Goal: Check status: Check status

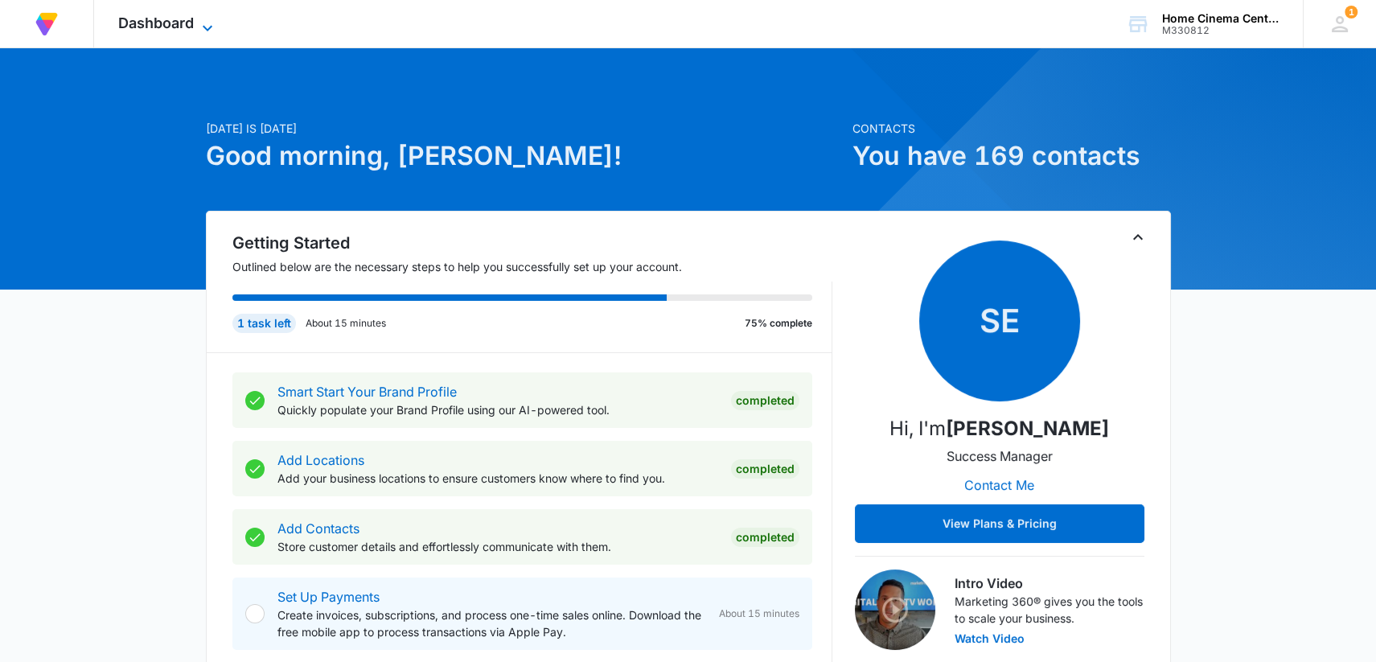
click at [199, 30] on icon at bounding box center [207, 27] width 19 height 19
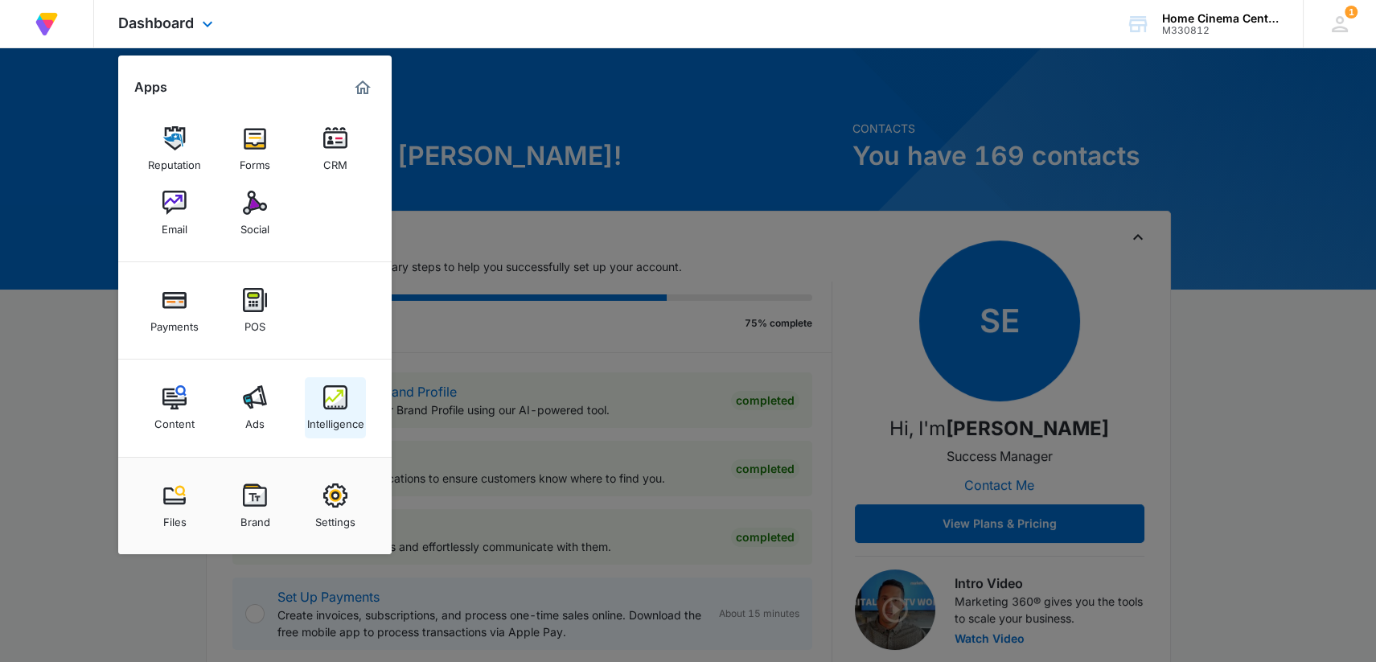
click at [324, 407] on img at bounding box center [335, 397] width 24 height 24
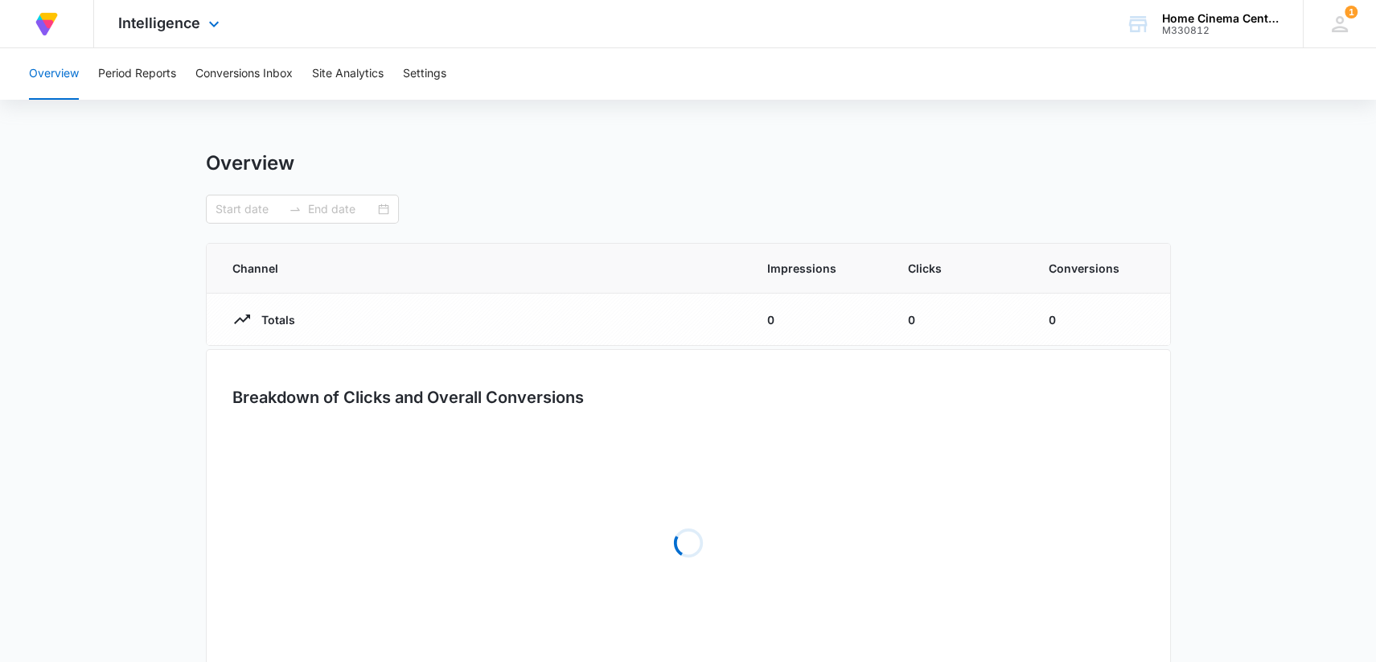
type input "[DATE]"
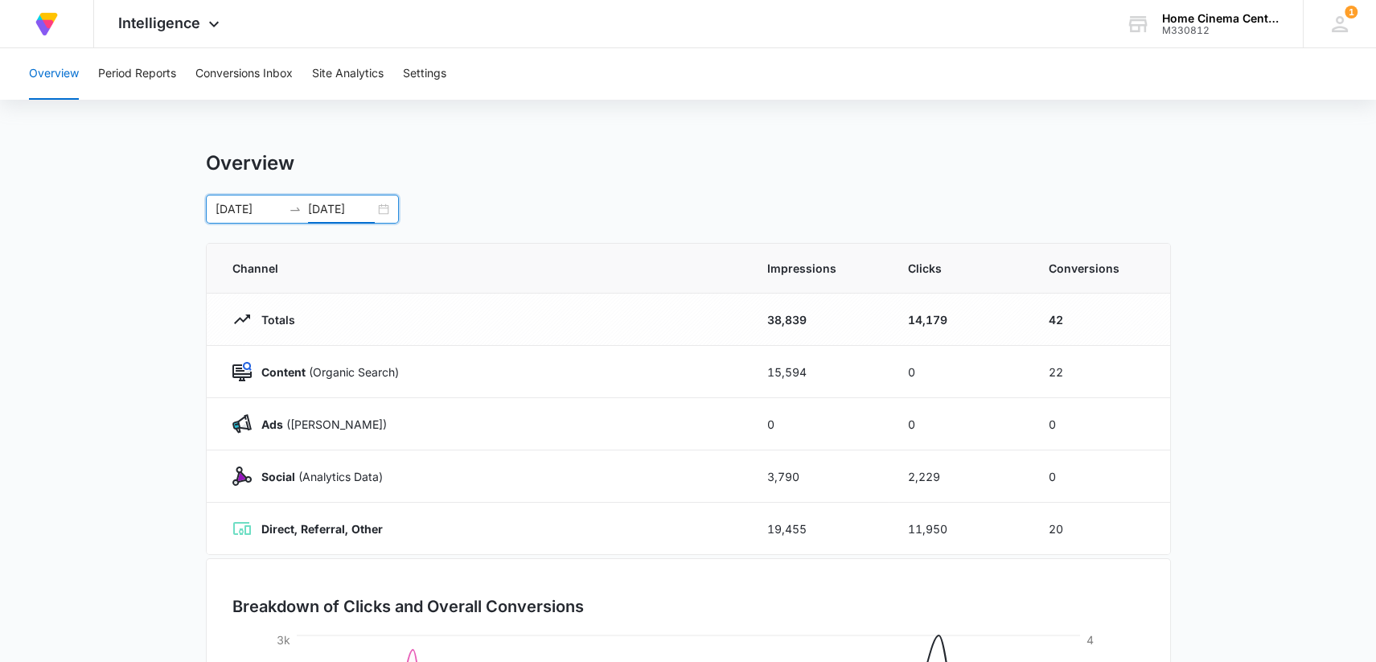
click at [359, 211] on input "[DATE]" at bounding box center [341, 209] width 67 height 18
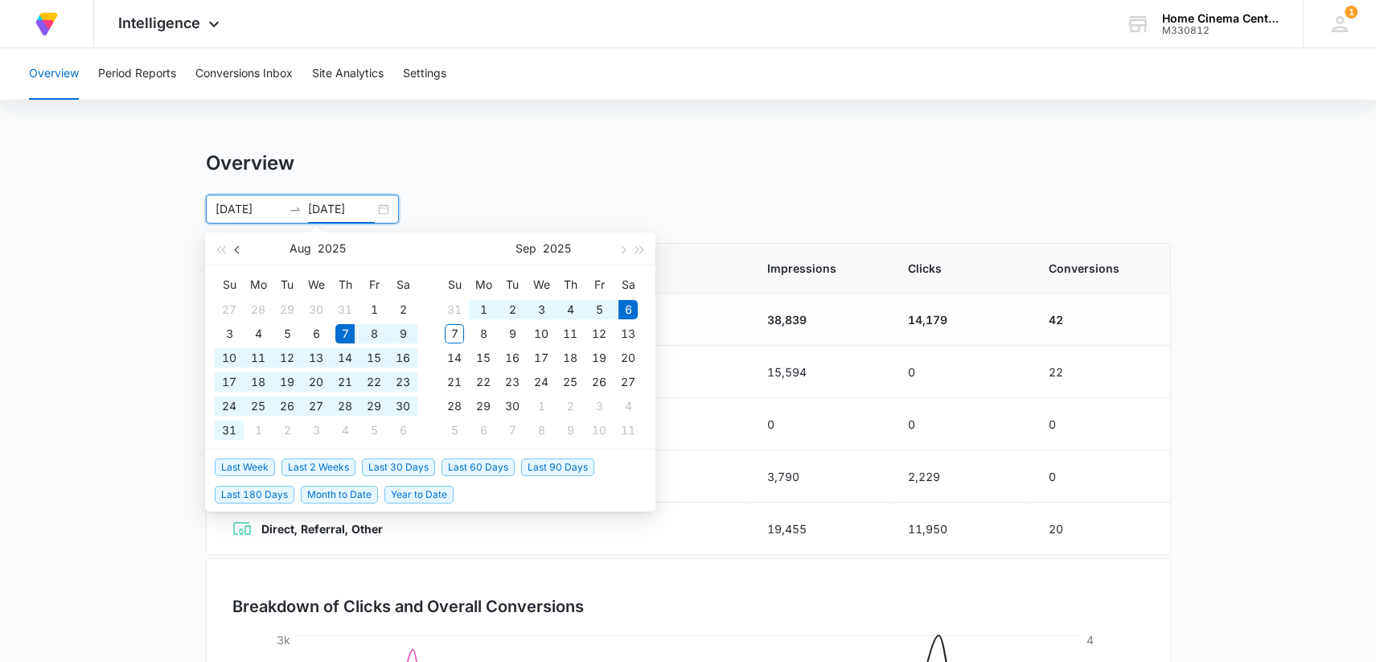
click at [238, 252] on span "button" at bounding box center [239, 249] width 8 height 8
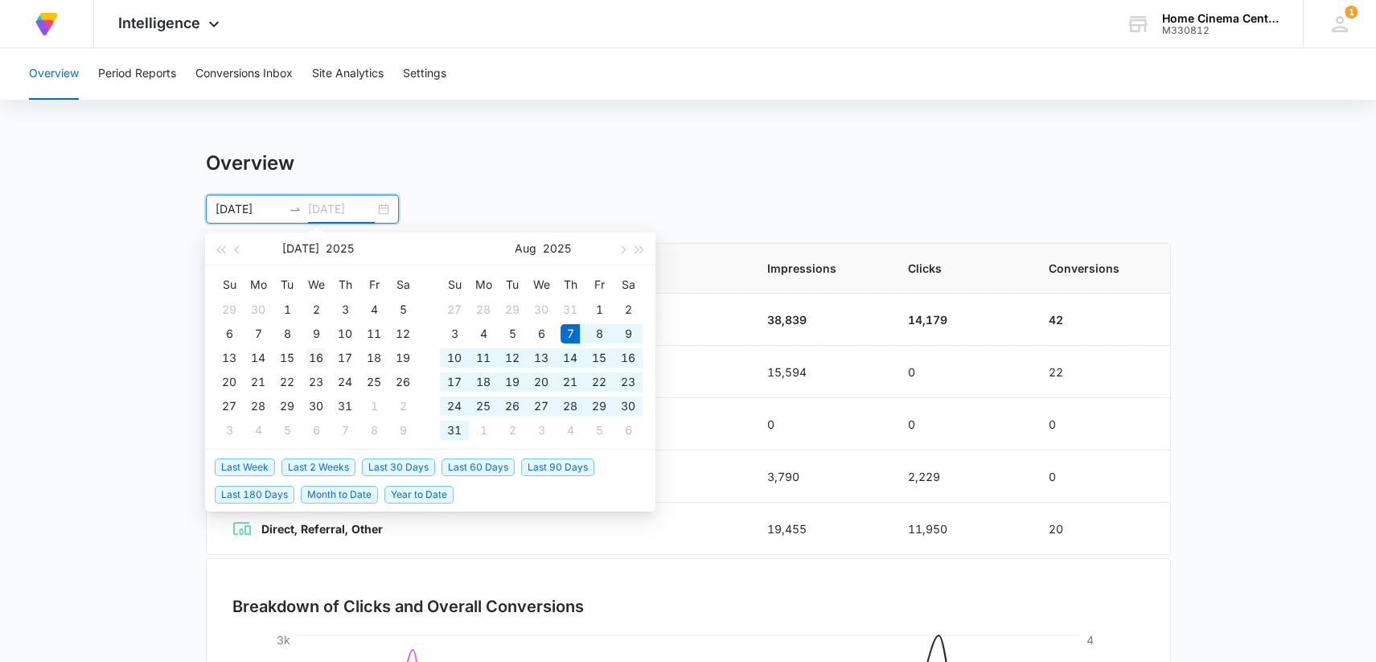
type input "[DATE]"
click at [323, 355] on div "16" at bounding box center [315, 357] width 19 height 19
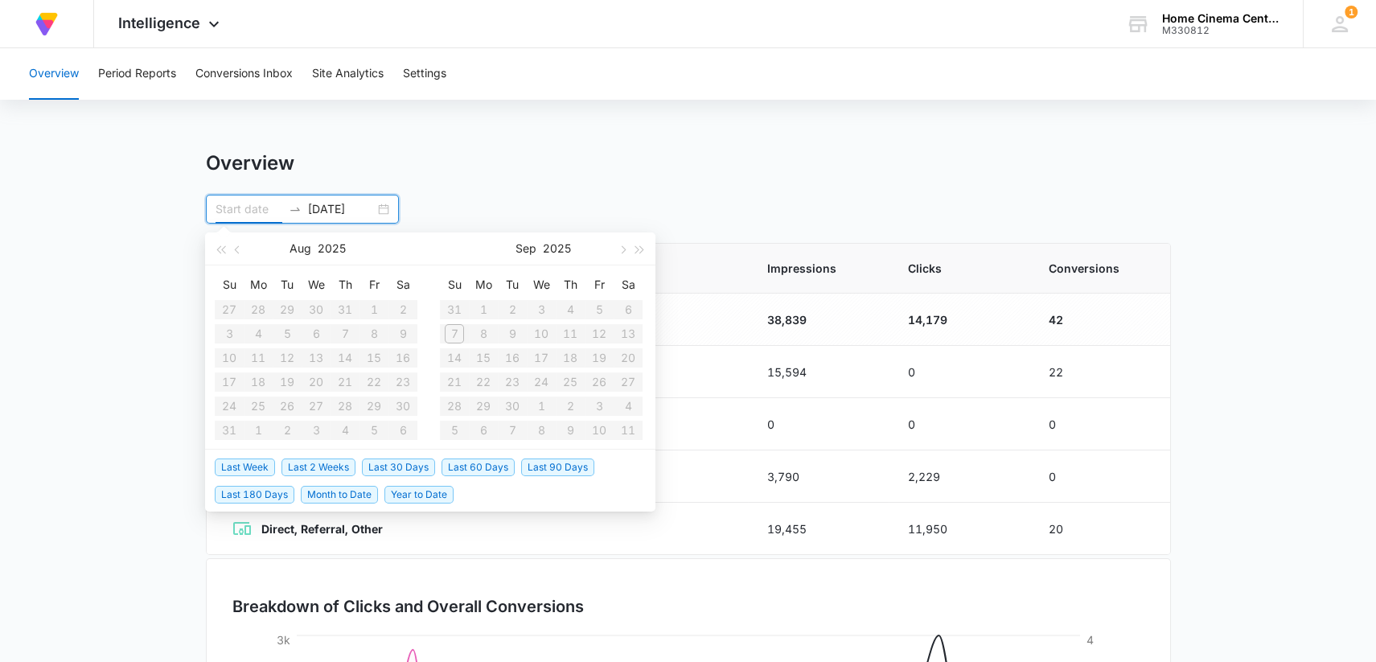
click at [228, 208] on input at bounding box center [248, 209] width 67 height 18
click at [235, 250] on button "button" at bounding box center [238, 248] width 18 height 32
click at [315, 351] on div "16" at bounding box center [315, 357] width 19 height 19
type input "[DATE]"
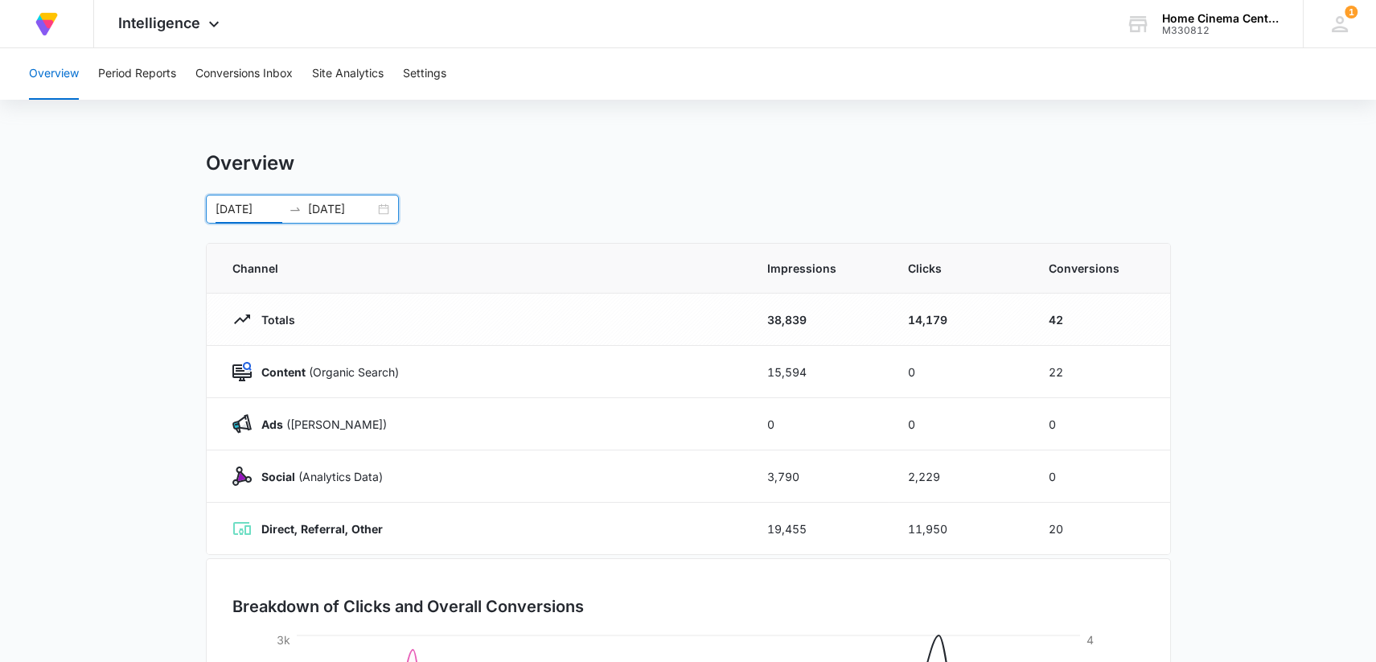
click at [241, 207] on input "[DATE]" at bounding box center [248, 209] width 67 height 18
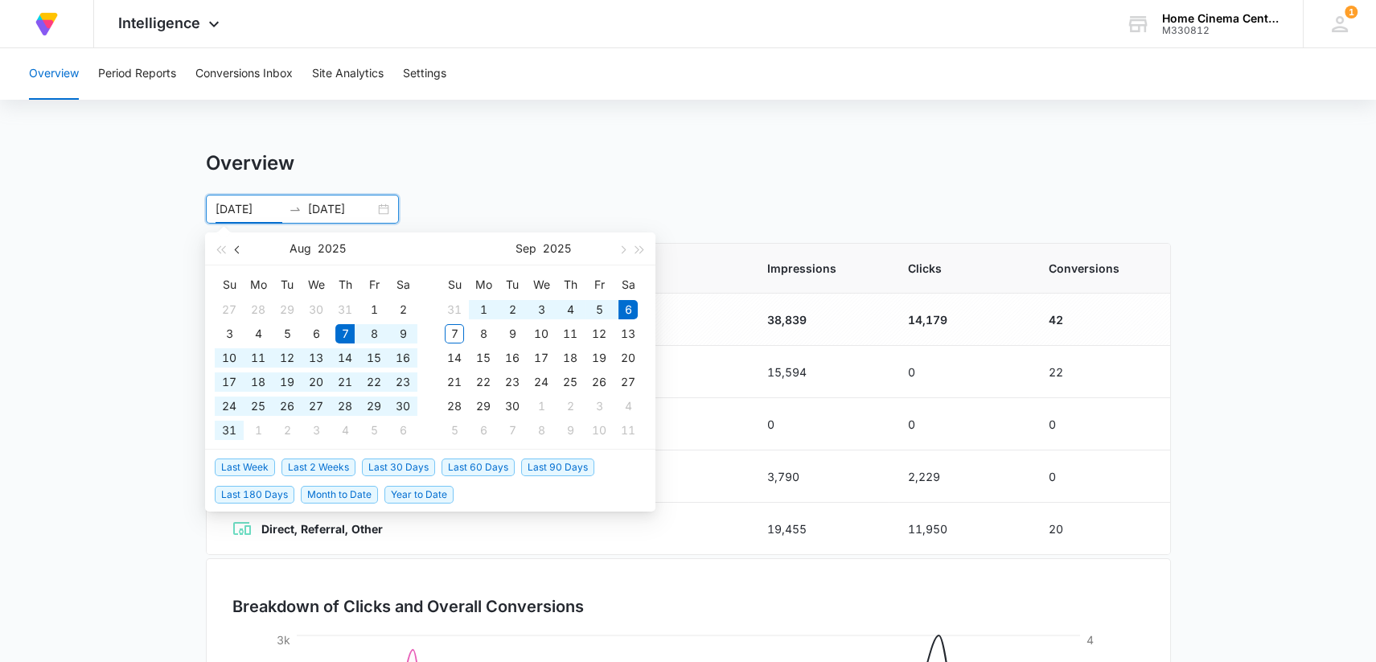
click at [236, 250] on span "button" at bounding box center [239, 249] width 8 height 8
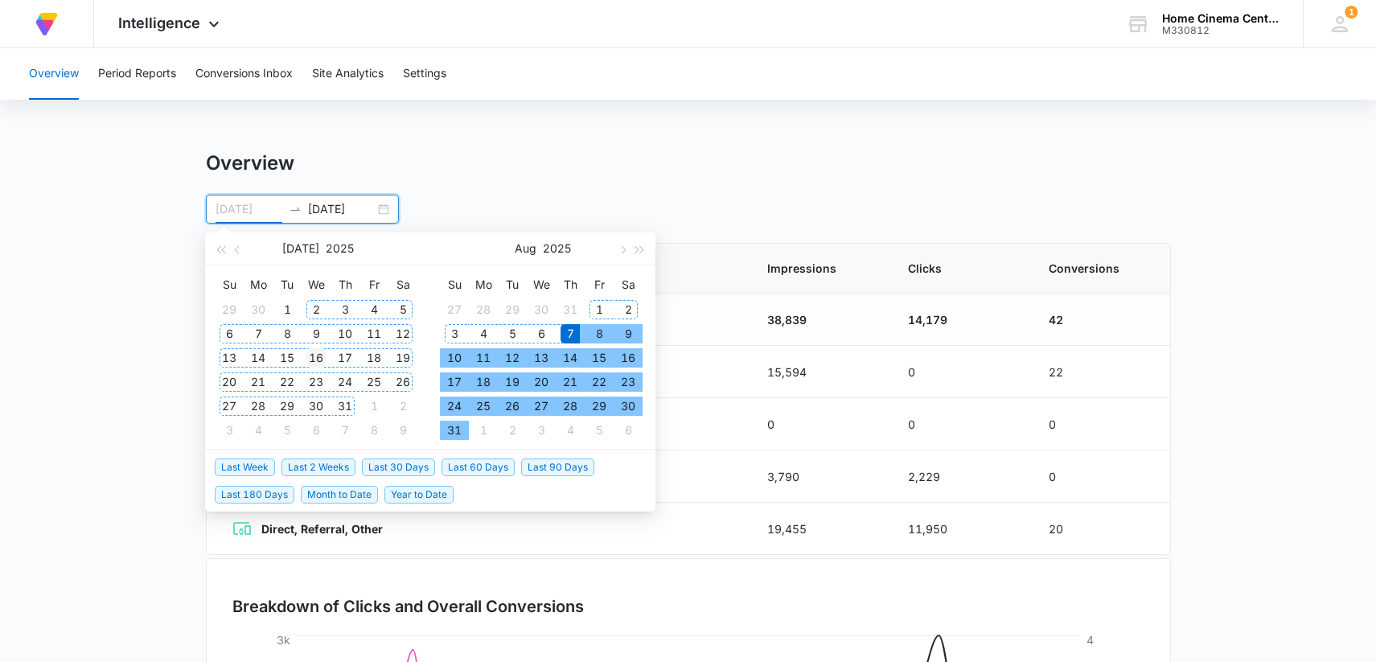
type input "[DATE]"
click at [318, 356] on div "16" at bounding box center [315, 357] width 19 height 19
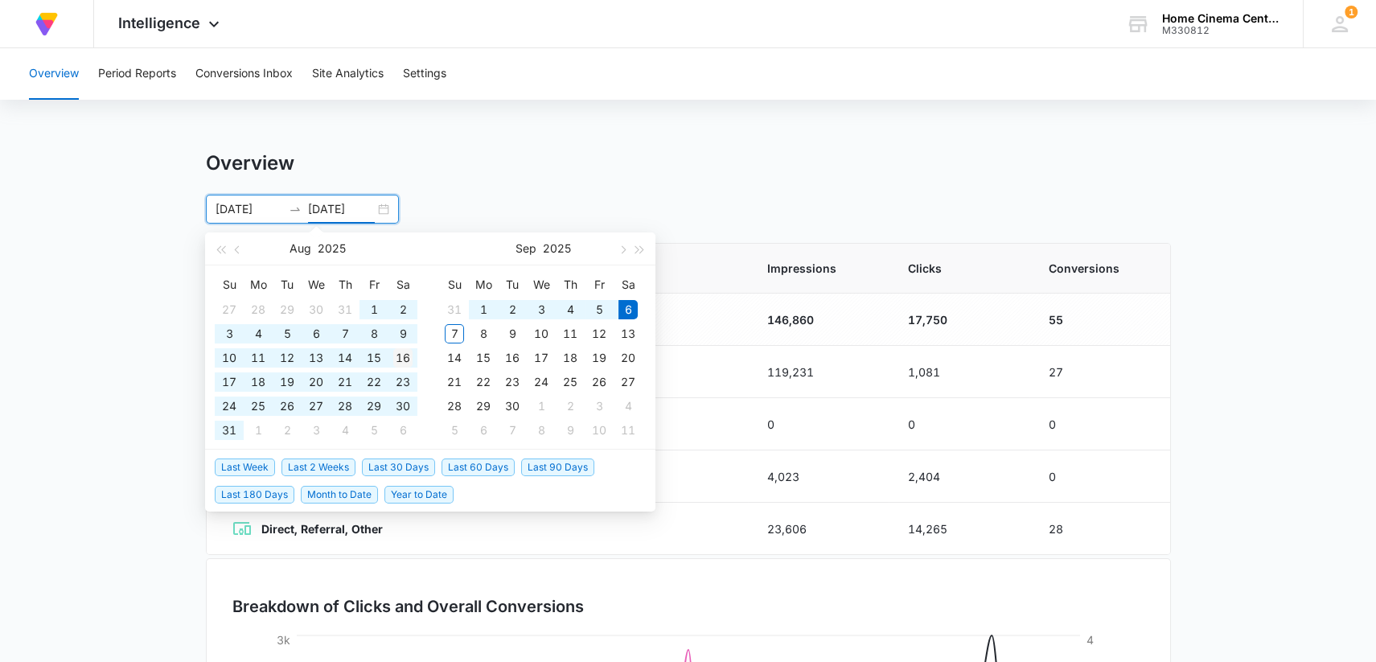
type input "[DATE]"
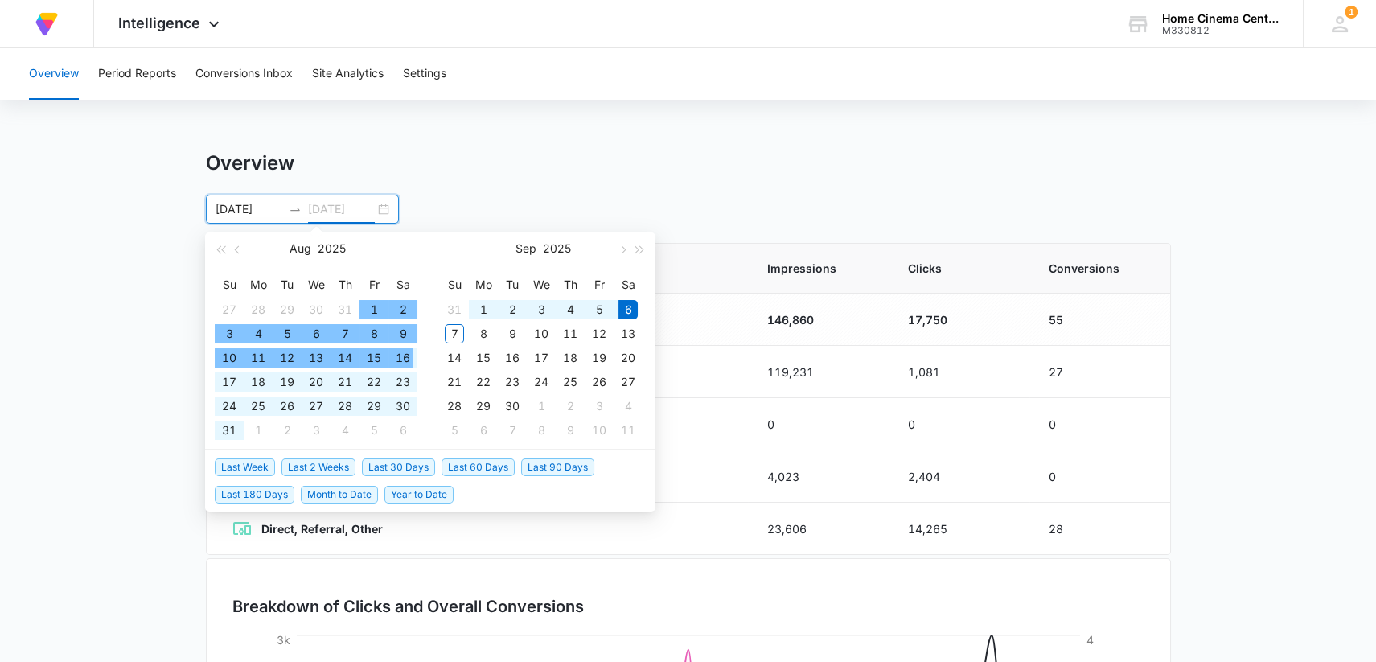
click at [410, 357] on div "16" at bounding box center [402, 357] width 19 height 19
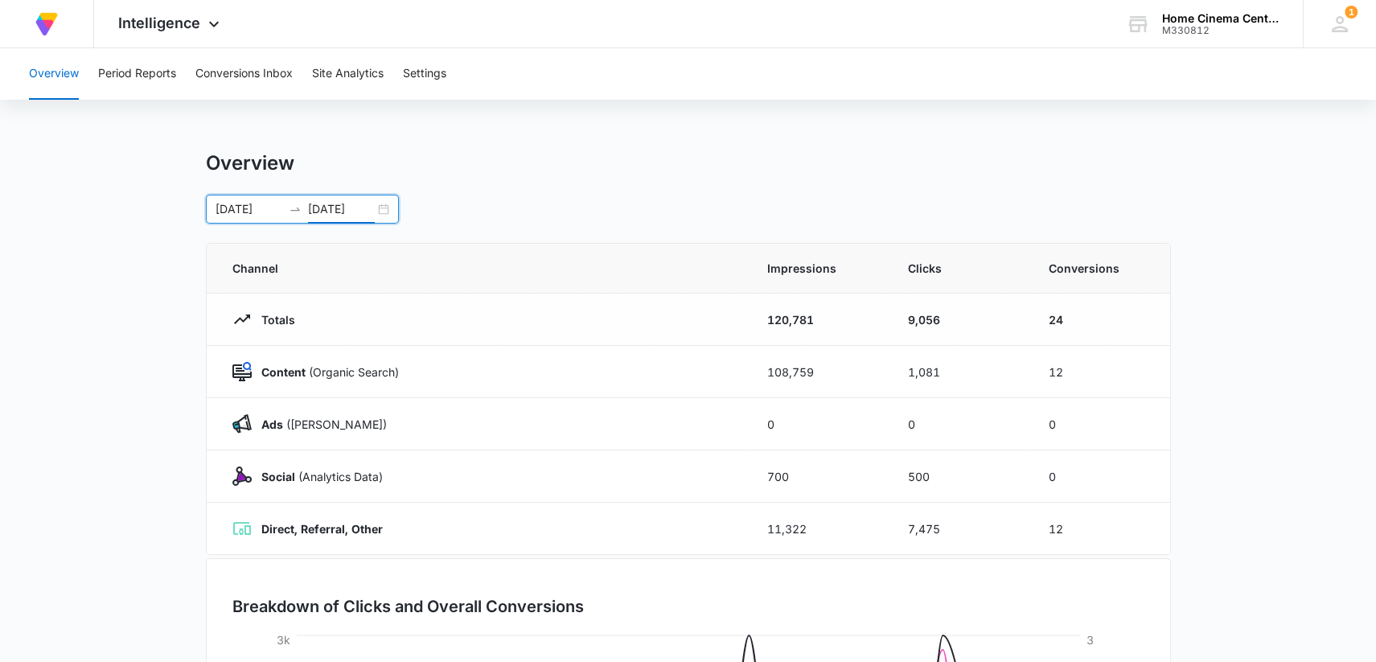
click at [252, 203] on input "[DATE]" at bounding box center [248, 209] width 67 height 18
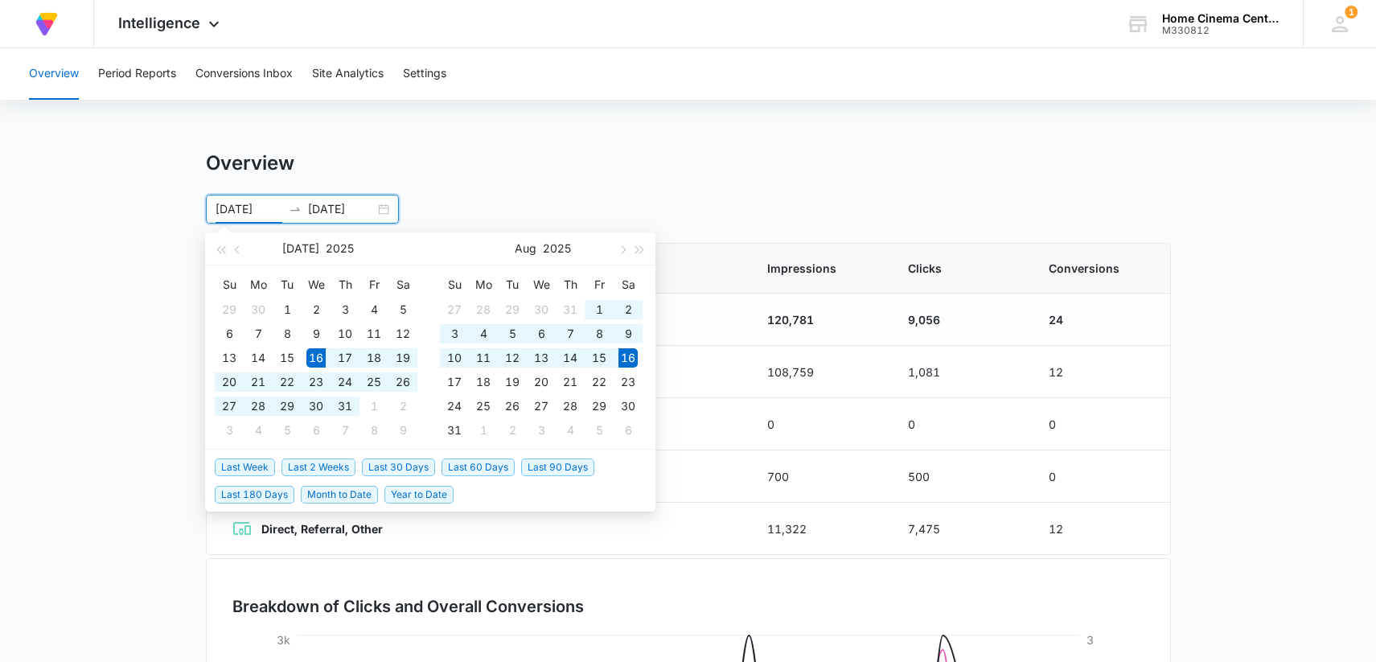
type input "[DATE]"
click at [631, 356] on div "16" at bounding box center [627, 357] width 19 height 19
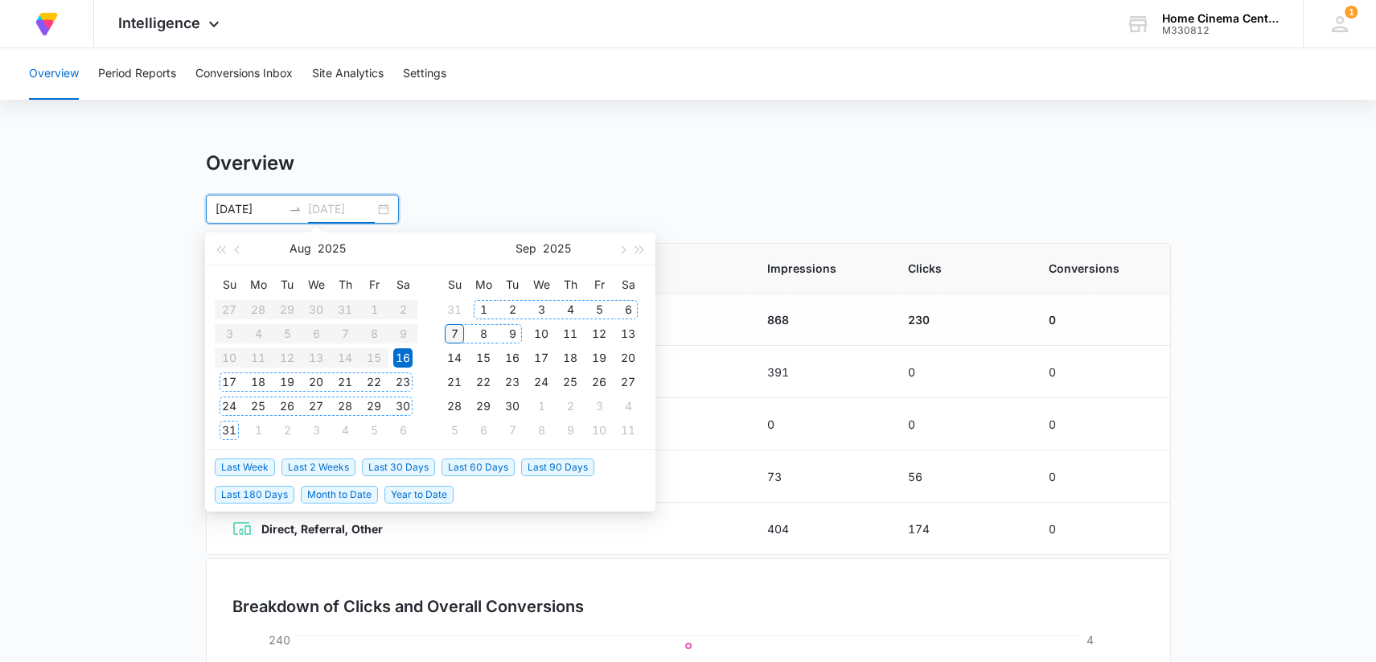
type input "[DATE]"
click at [453, 333] on div "7" at bounding box center [454, 333] width 19 height 19
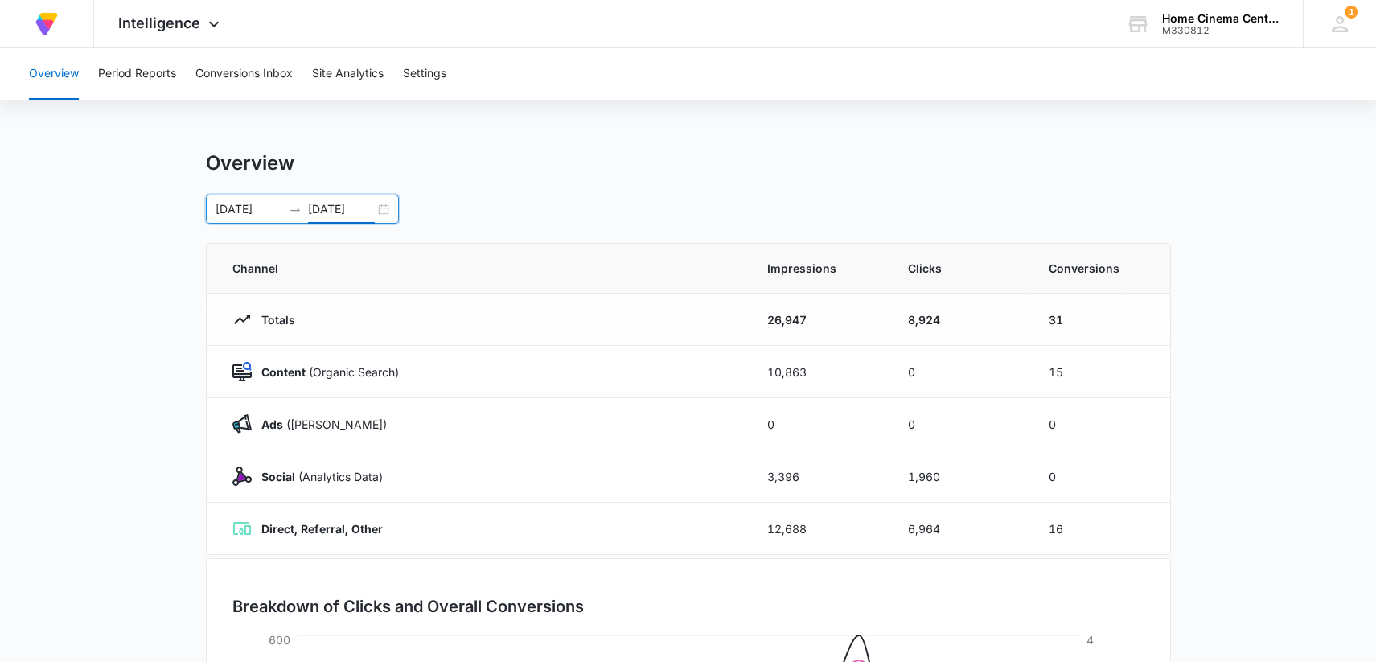
click at [307, 209] on div at bounding box center [295, 209] width 26 height 13
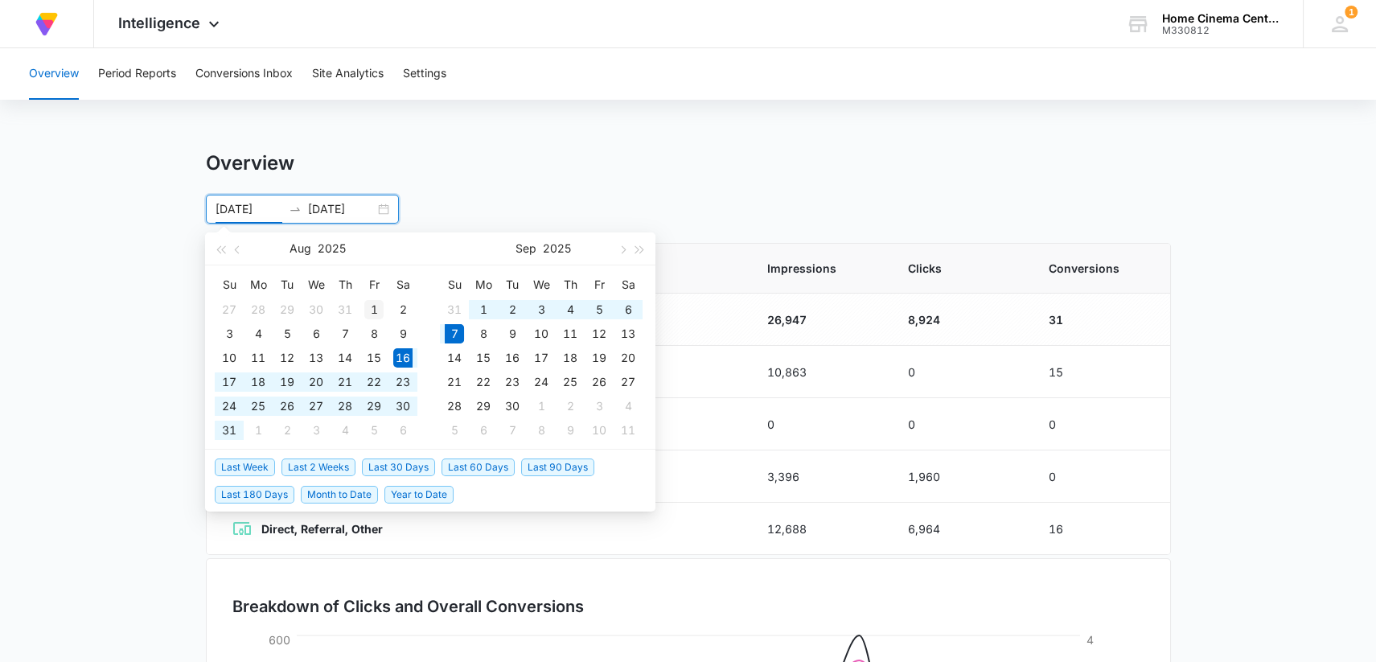
type input "[DATE]"
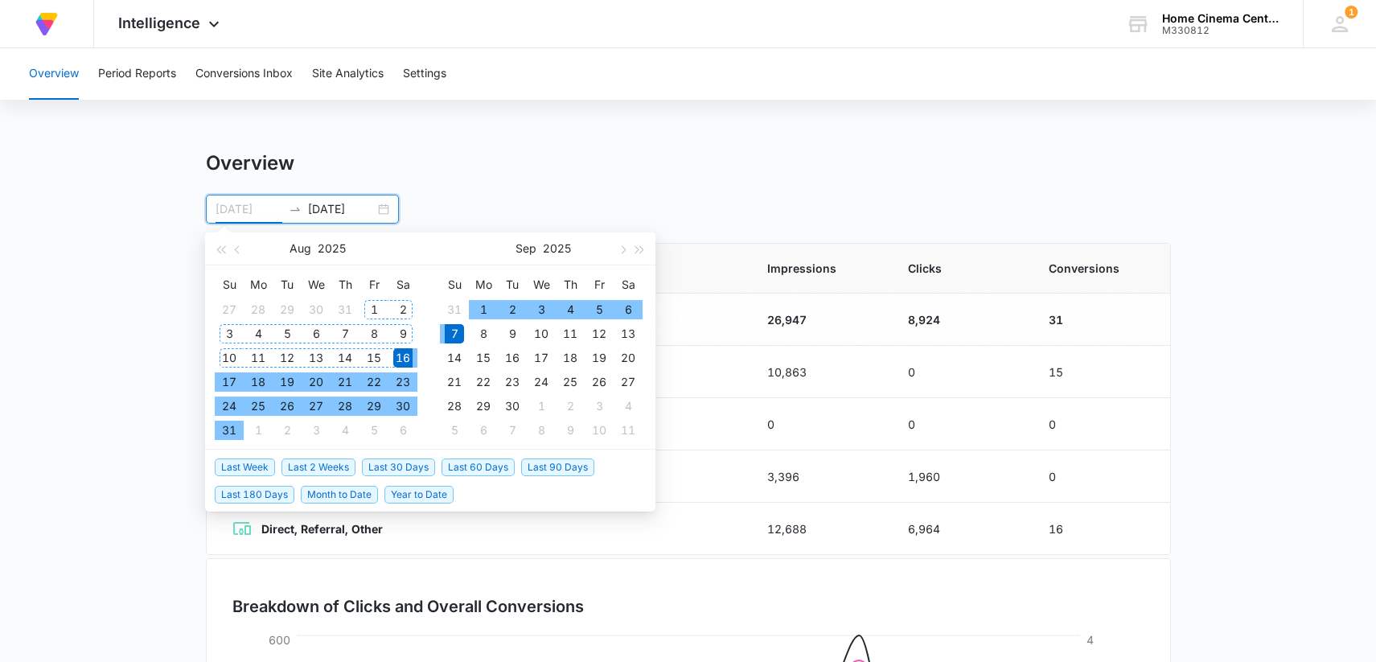
click at [372, 306] on div "1" at bounding box center [373, 309] width 19 height 19
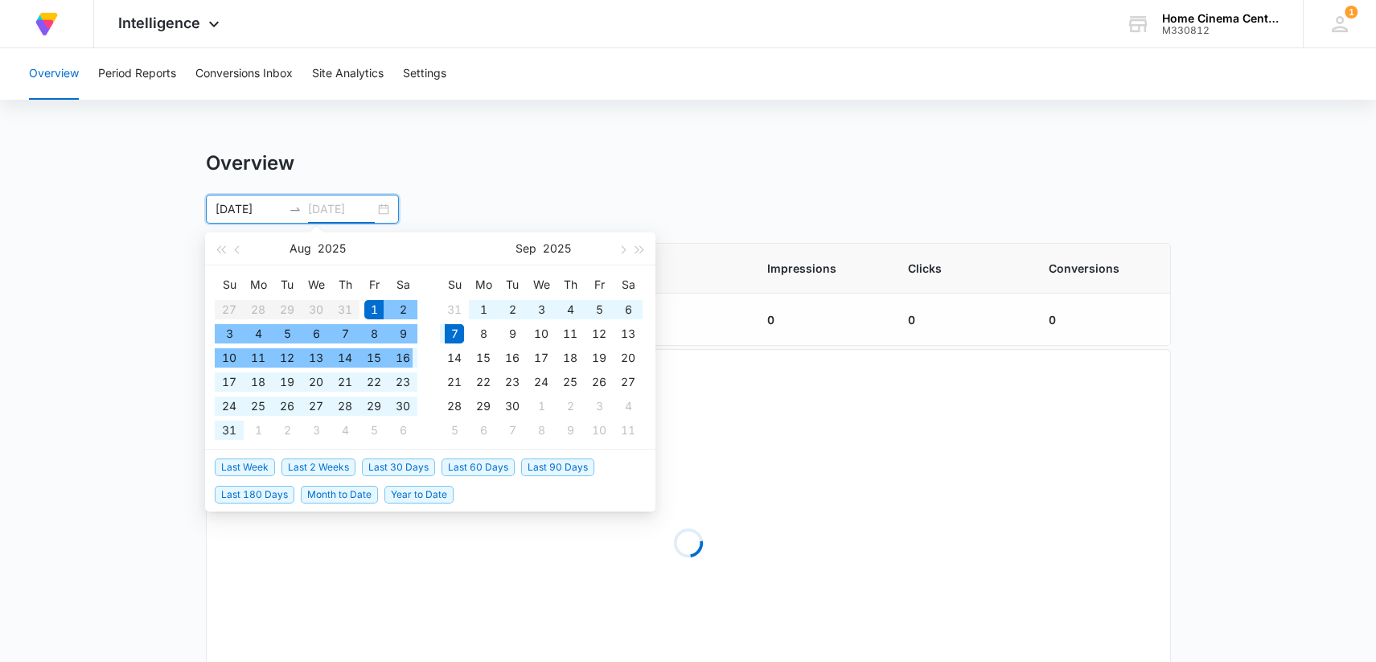
click at [408, 355] on div "16" at bounding box center [402, 357] width 19 height 19
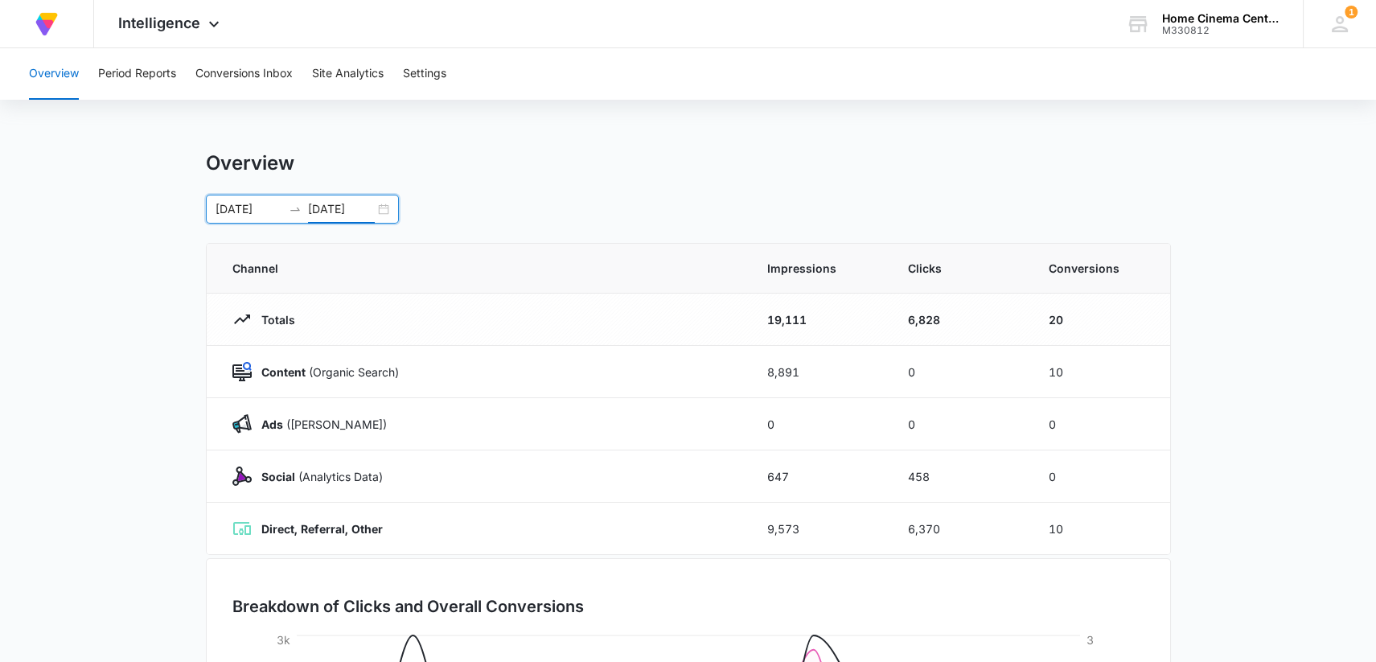
click at [333, 211] on input "[DATE]" at bounding box center [341, 209] width 67 height 18
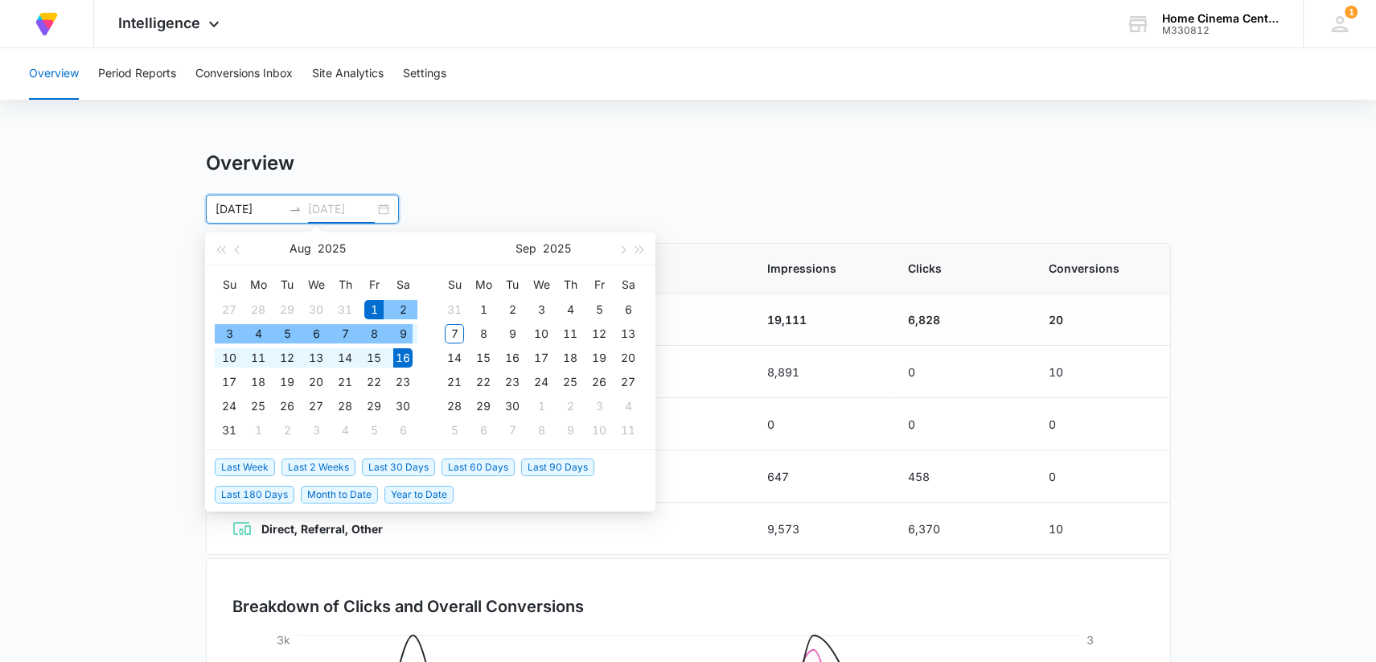
type input "[DATE]"
click at [400, 355] on div "16" at bounding box center [402, 357] width 19 height 19
click at [453, 334] on table "Su Mo Tu We Th Fr Sa 31 1 2 3 4 5 6 7 8 9 10 11 12 13 14 15 16 17 18 19 20 21 2…" at bounding box center [541, 357] width 203 height 170
click at [241, 206] on input "[DATE]" at bounding box center [248, 209] width 67 height 18
click at [401, 357] on div "16" at bounding box center [402, 357] width 19 height 19
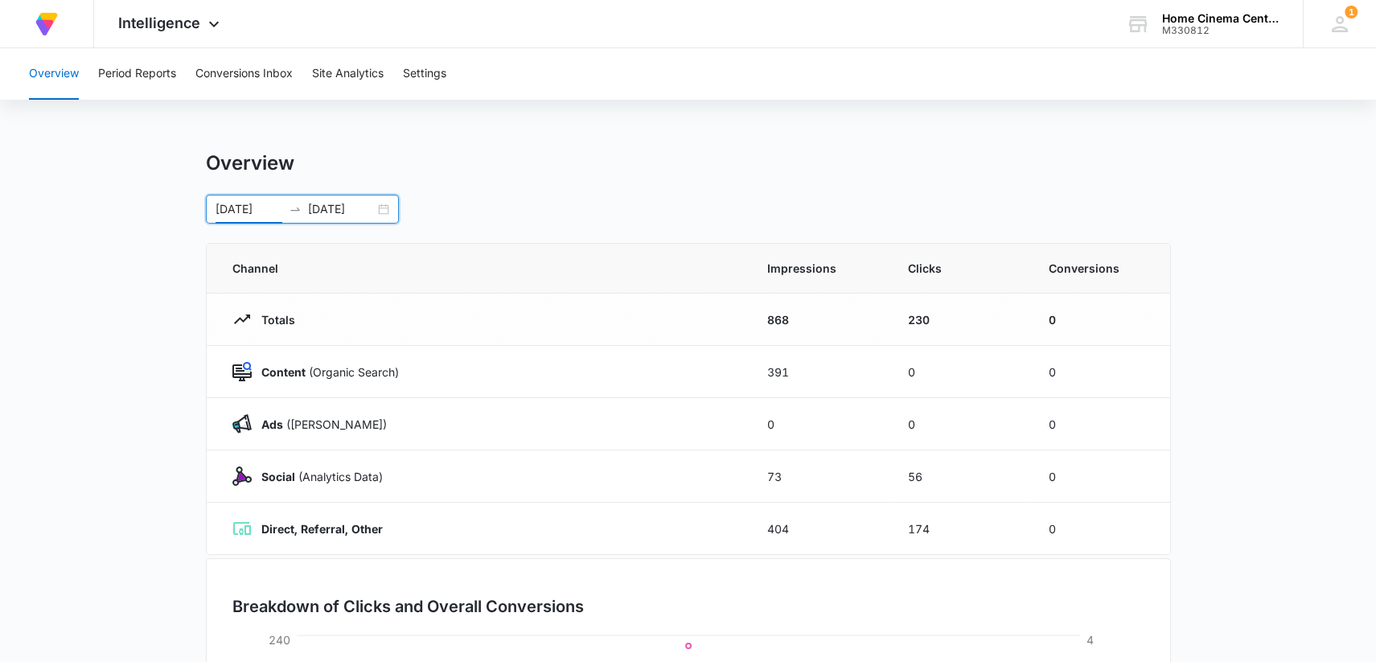
click at [383, 211] on div "[DATE] [DATE]" at bounding box center [302, 209] width 193 height 29
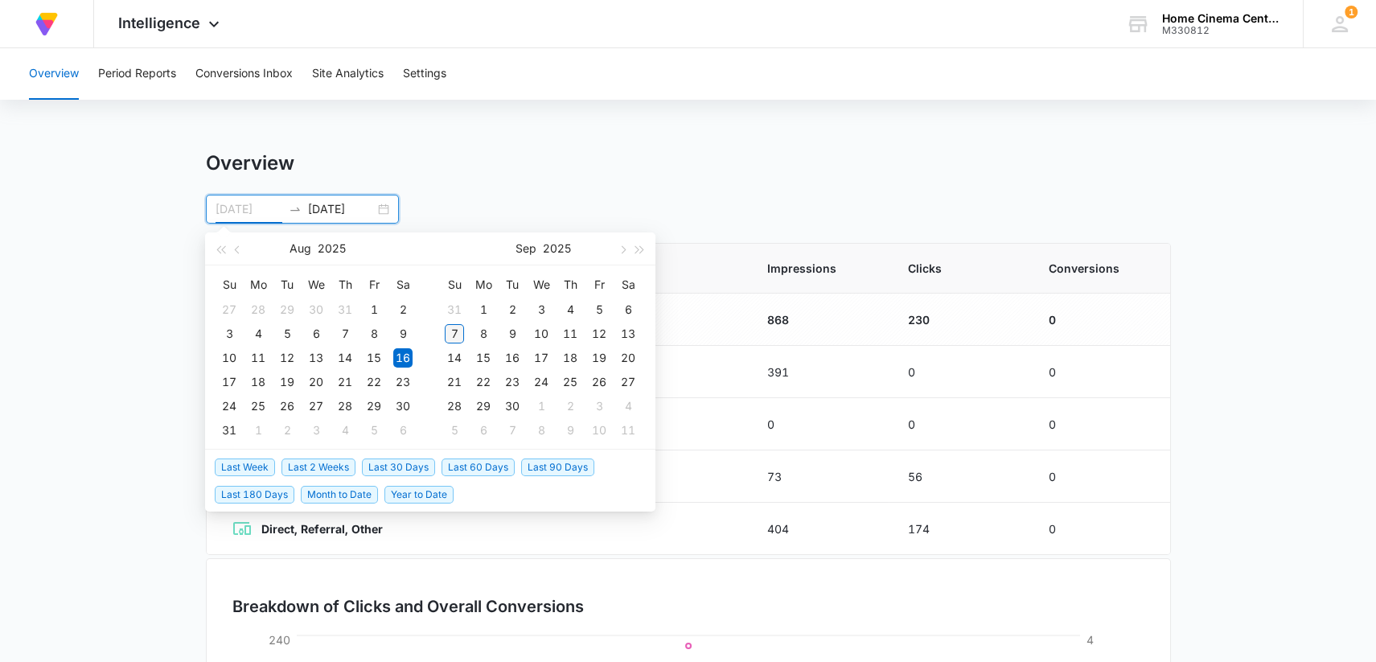
type input "[DATE]"
click at [457, 329] on div "7" at bounding box center [454, 333] width 19 height 19
type input "[DATE]"
click at [247, 208] on input "[DATE]" at bounding box center [248, 209] width 67 height 18
type input "[DATE]"
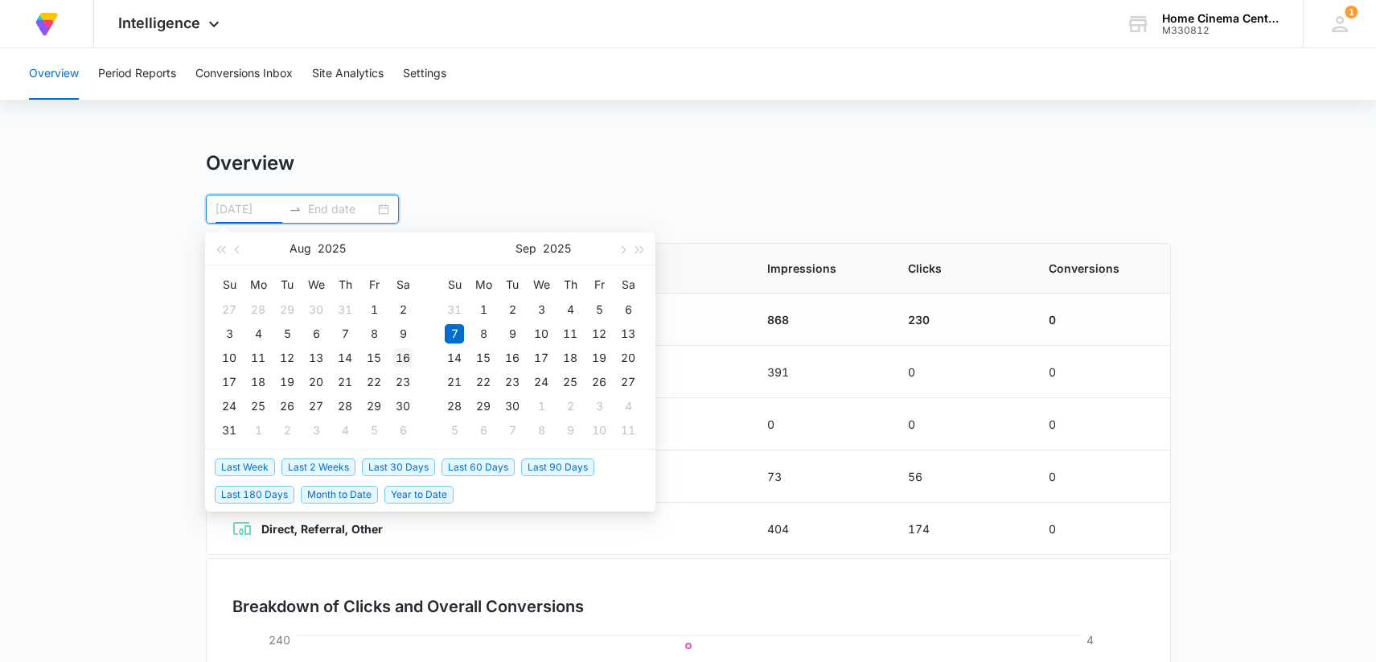
click at [403, 363] on div "16" at bounding box center [402, 357] width 19 height 19
type input "[DATE]"
click at [453, 335] on div "7" at bounding box center [454, 333] width 19 height 19
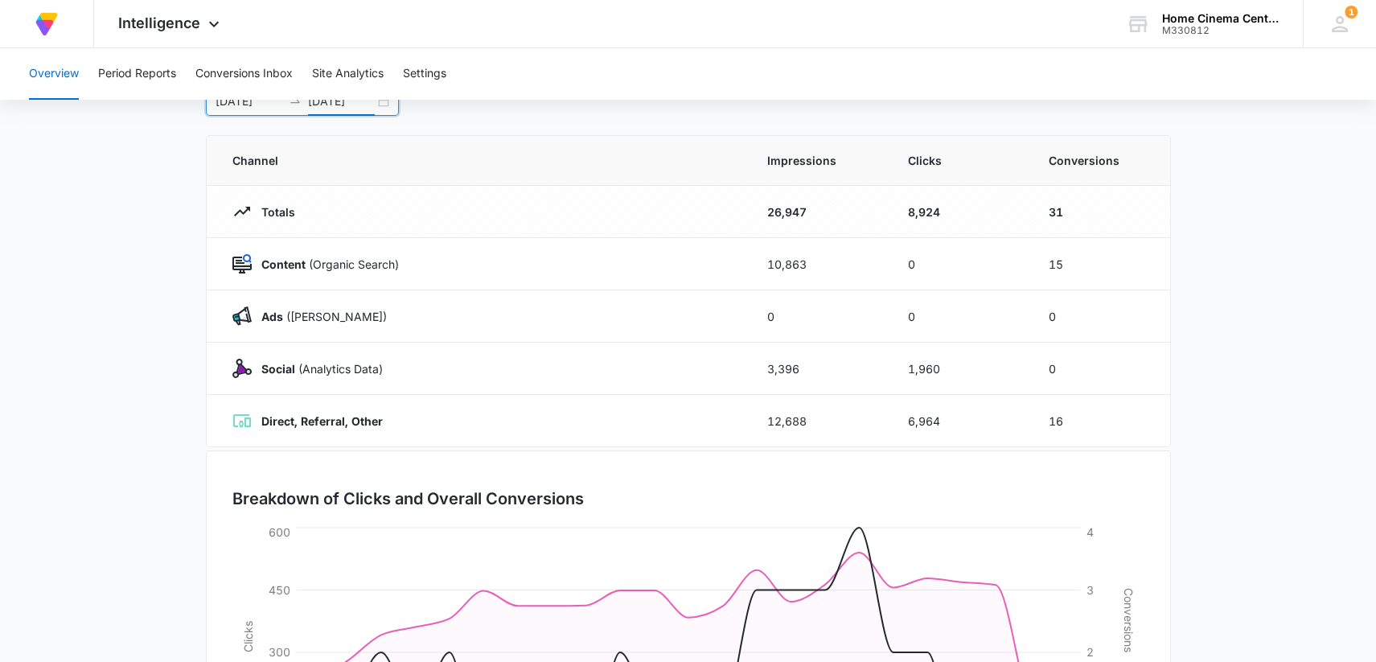
scroll to position [72, 0]
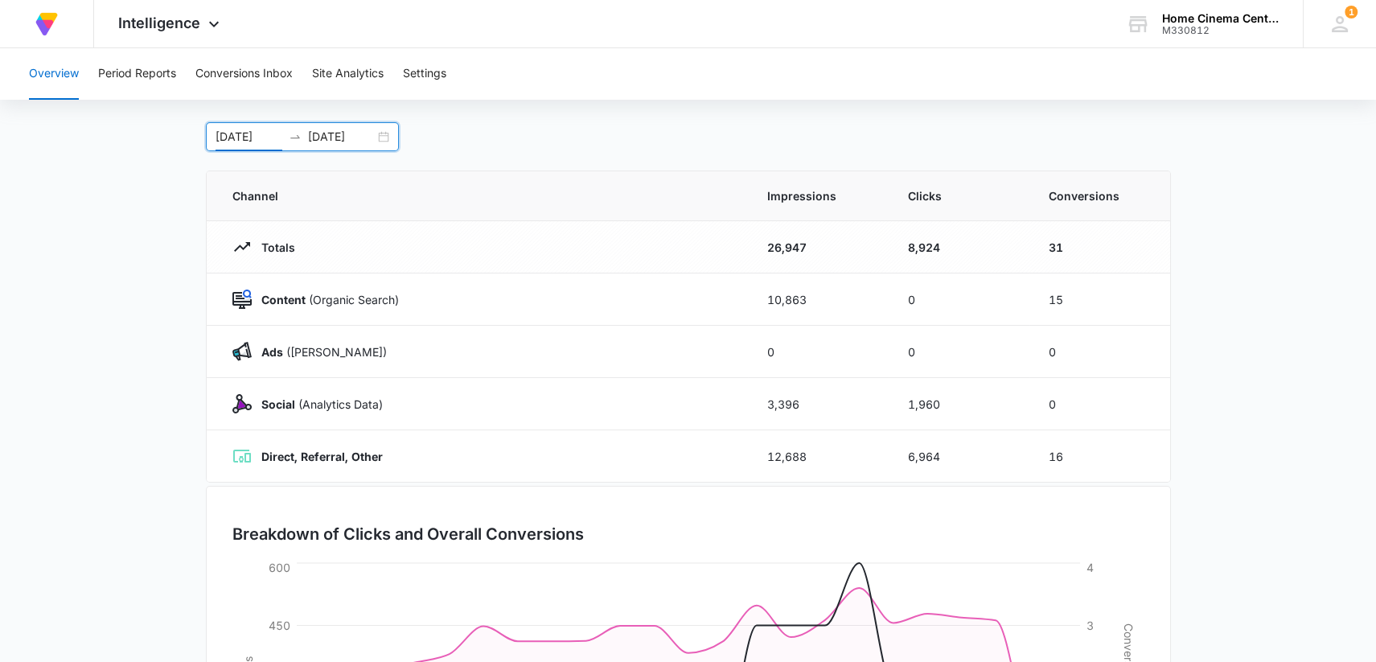
click at [248, 136] on input "[DATE]" at bounding box center [248, 137] width 67 height 18
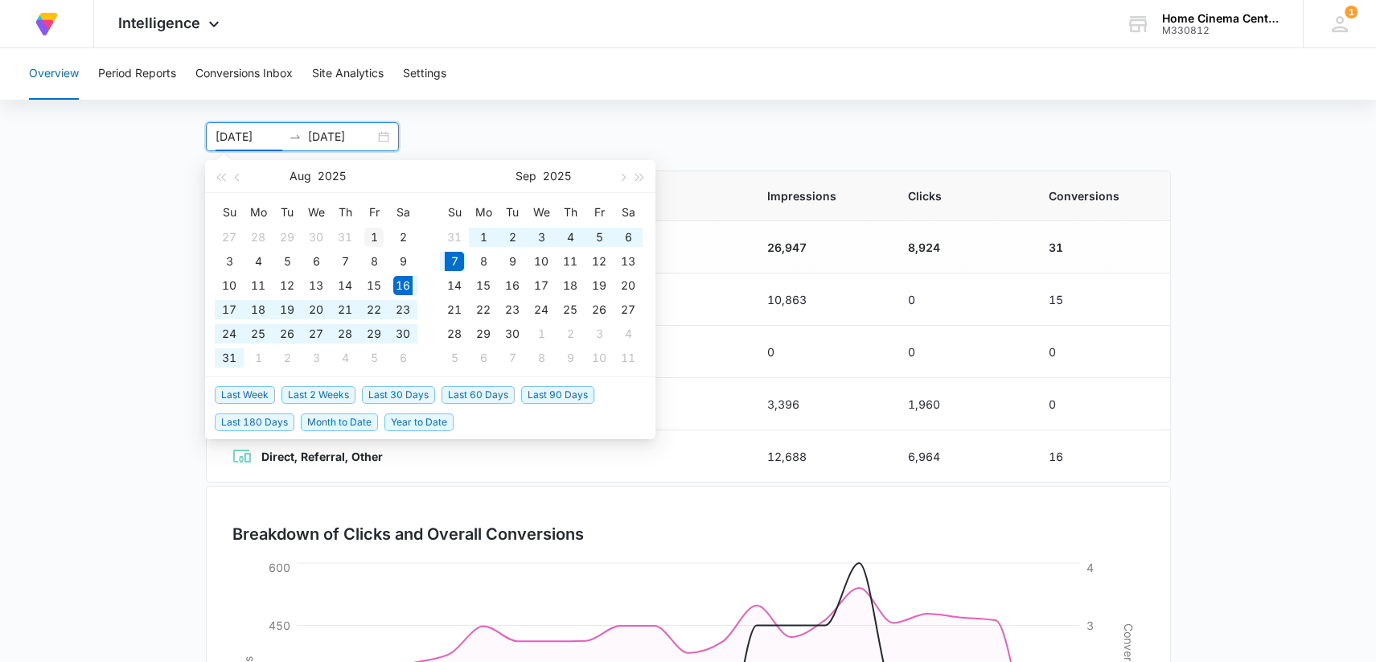
type input "[DATE]"
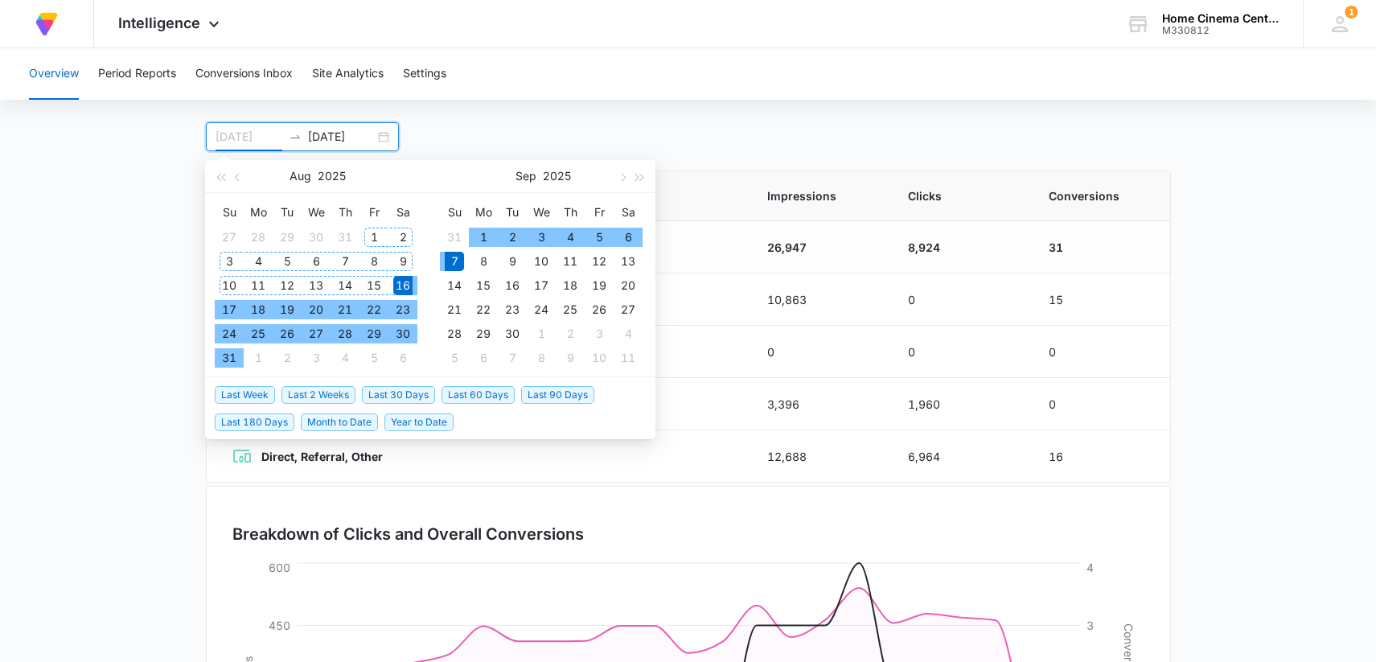
click at [377, 236] on div "1" at bounding box center [373, 237] width 19 height 19
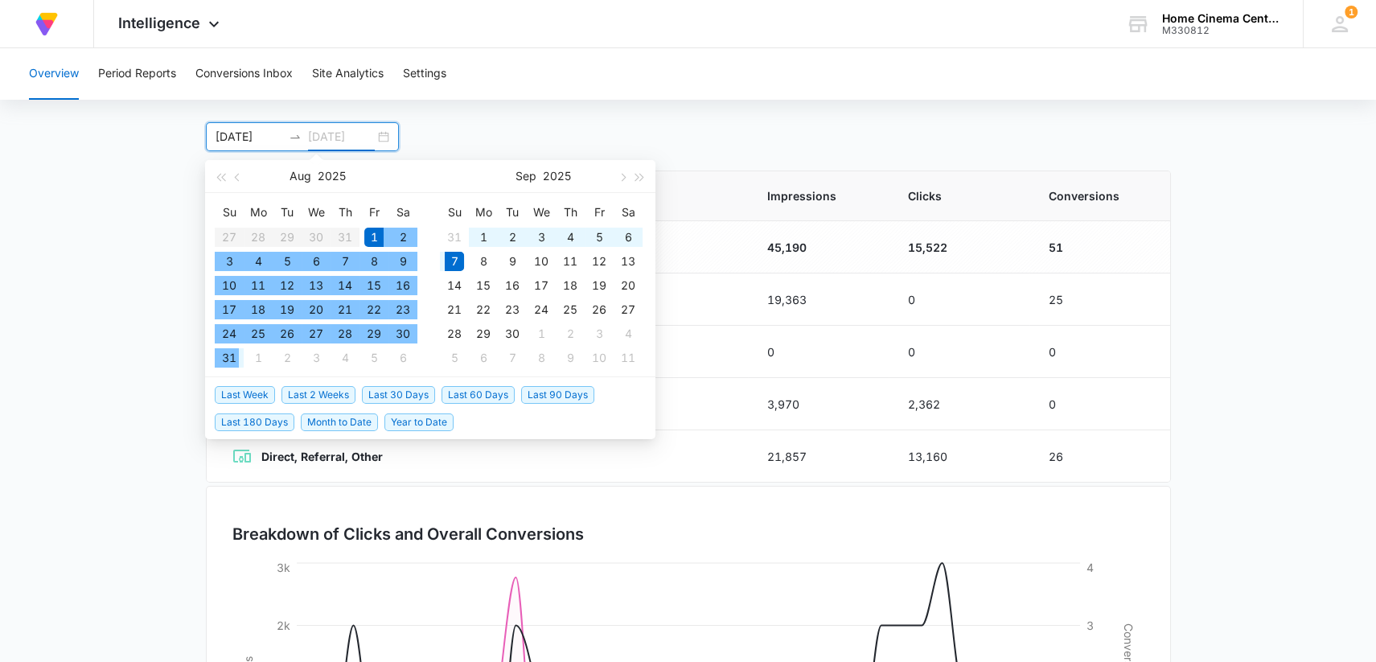
click at [235, 356] on div "31" at bounding box center [228, 357] width 19 height 19
type input "[DATE]"
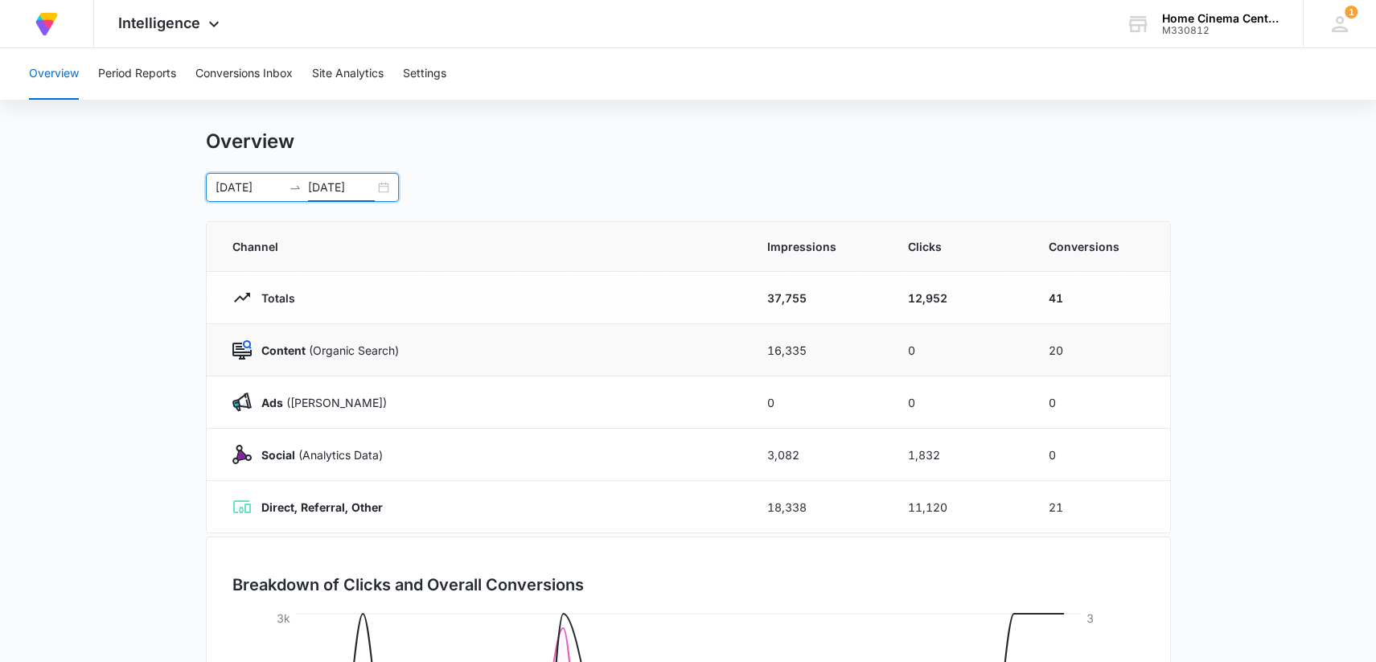
scroll to position [0, 0]
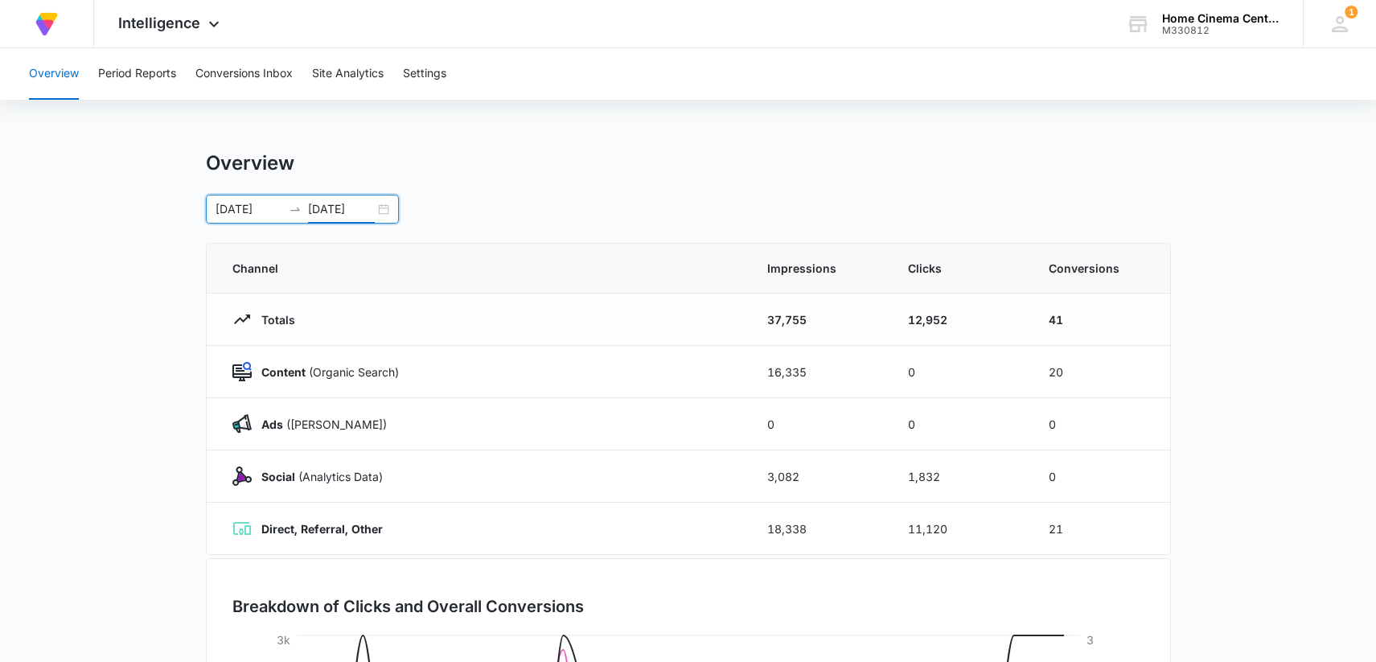
click at [260, 215] on input "[DATE]" at bounding box center [248, 209] width 67 height 18
